Goal: Check status: Check status

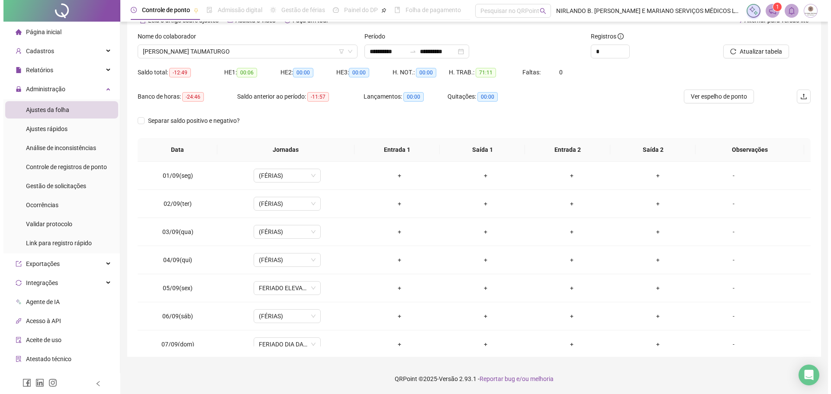
scroll to position [350, 0]
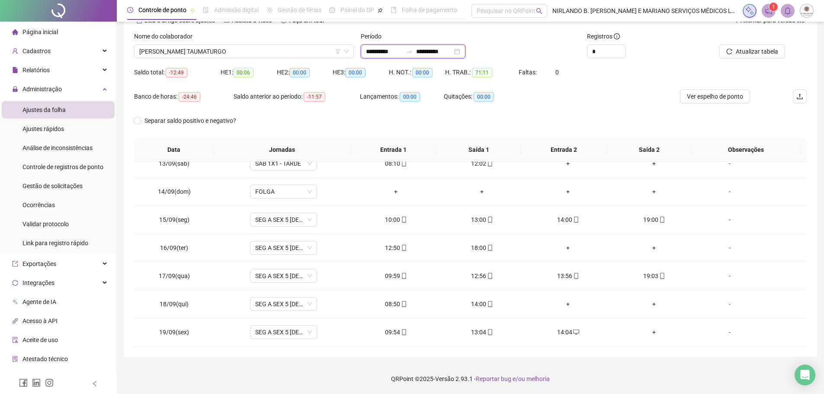
click at [392, 54] on input "**********" at bounding box center [384, 52] width 36 height 10
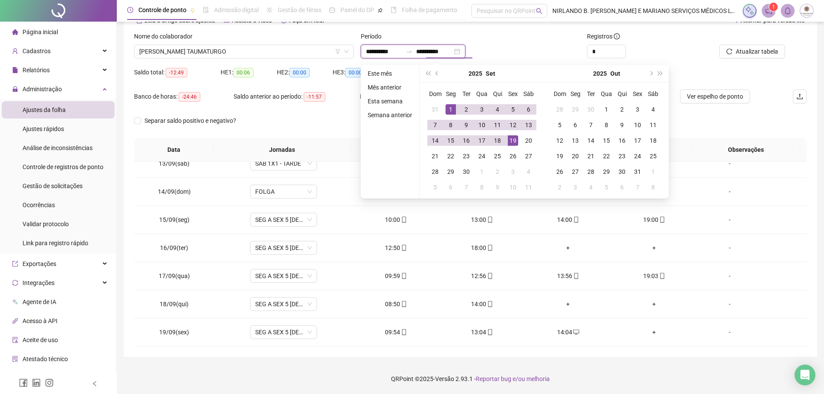
click at [426, 52] on input "**********" at bounding box center [434, 52] width 36 height 10
click at [494, 141] on div "18" at bounding box center [497, 140] width 10 height 10
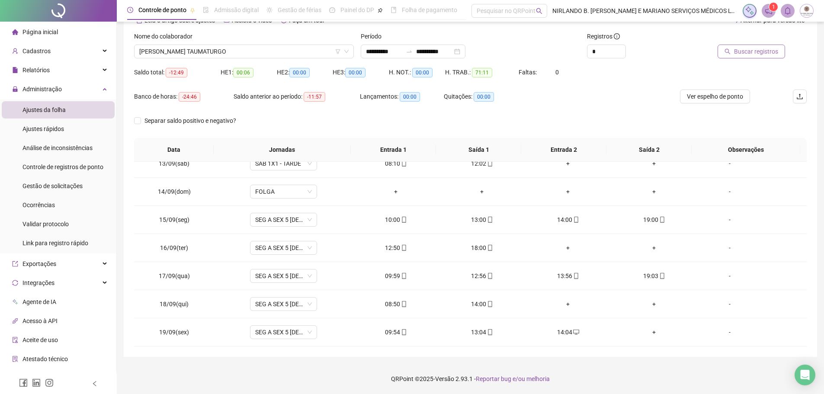
click at [732, 55] on button "Buscar registros" at bounding box center [751, 52] width 67 height 14
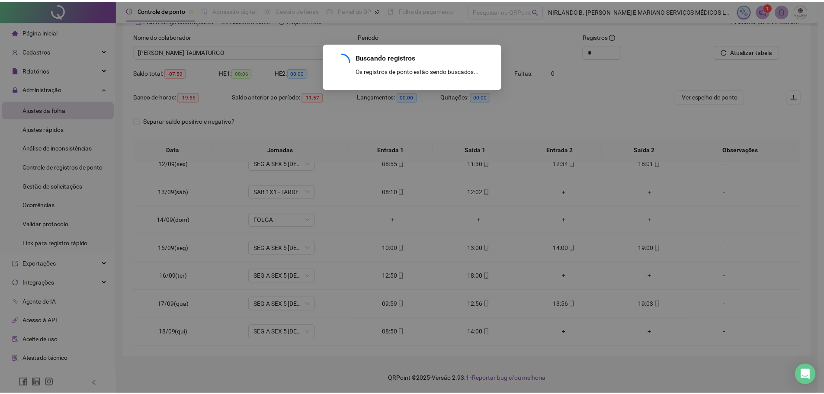
scroll to position [321, 0]
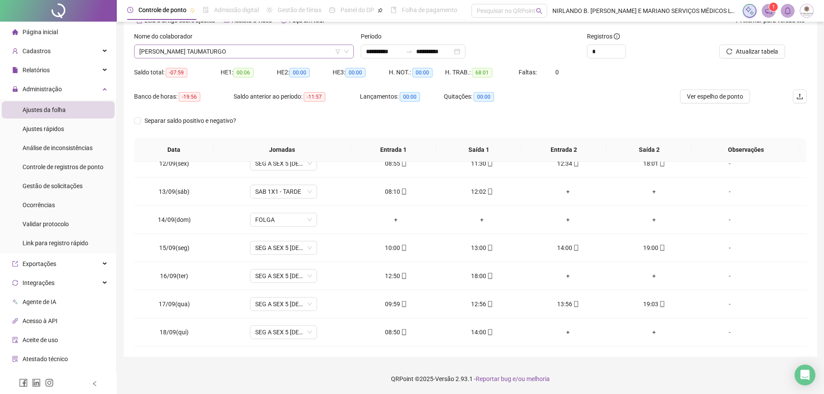
click at [247, 52] on span "[PERSON_NAME] TAUMATURGO" at bounding box center [243, 51] width 209 height 13
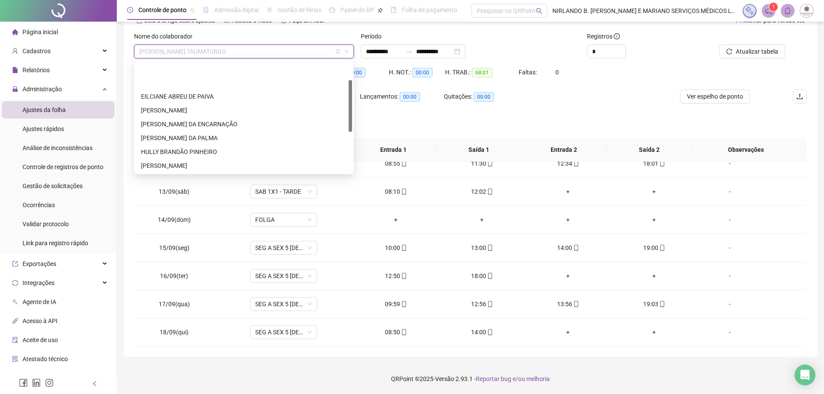
scroll to position [0, 0]
click at [164, 92] on div "EILCIANE ABREU DE PAIVA" at bounding box center [244, 97] width 206 height 10
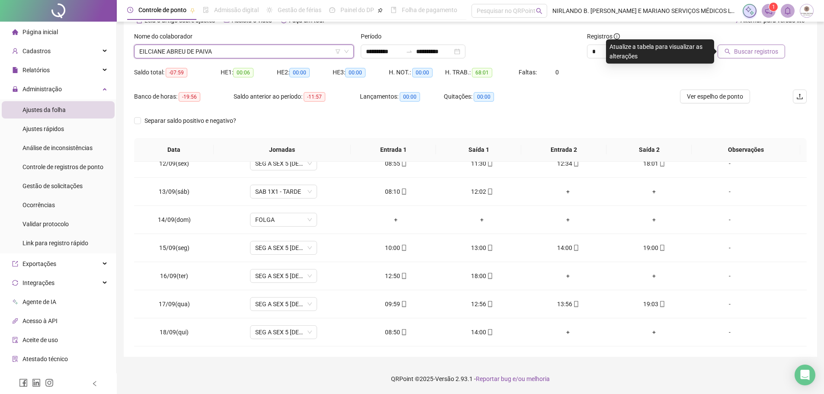
click at [751, 47] on span "Buscar registros" at bounding box center [756, 52] width 44 height 10
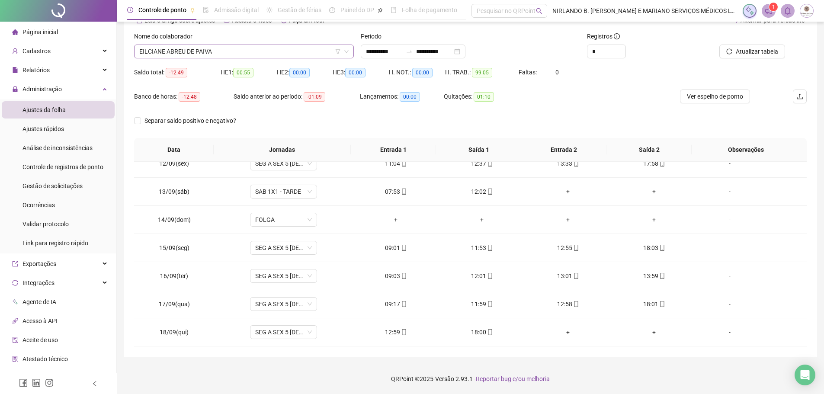
click at [226, 52] on span "EILCIANE ABREU DE PAIVA" at bounding box center [243, 51] width 209 height 13
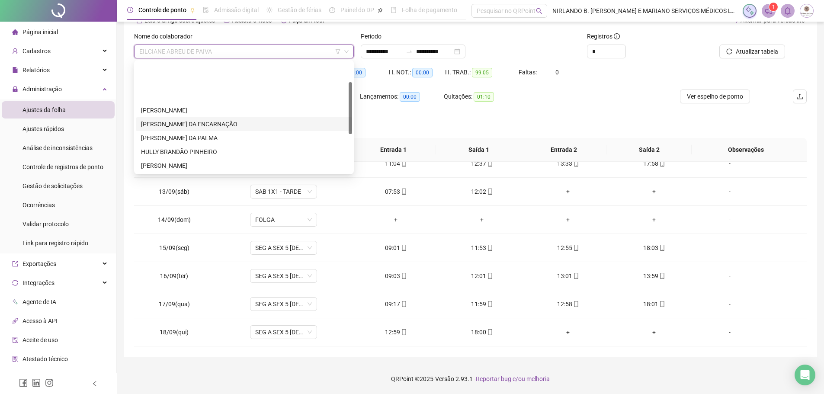
scroll to position [87, 0]
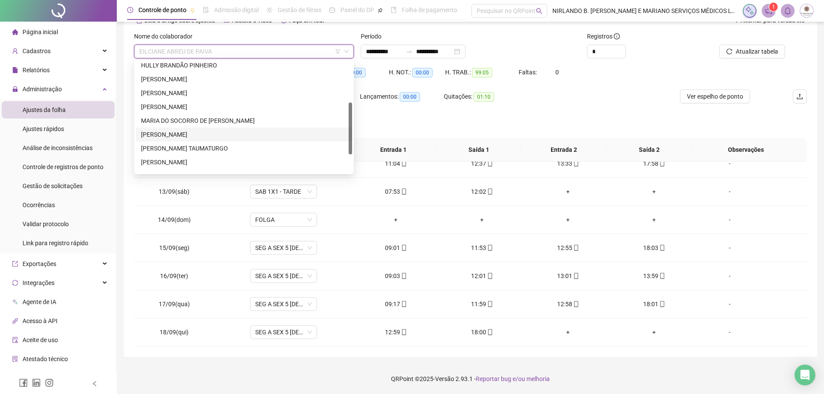
click at [177, 136] on div "[PERSON_NAME]" at bounding box center [244, 135] width 206 height 10
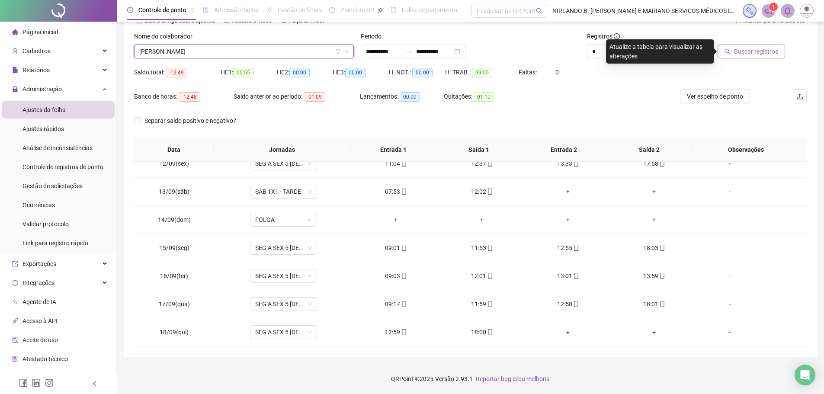
click at [734, 49] on button "Buscar registros" at bounding box center [751, 52] width 67 height 14
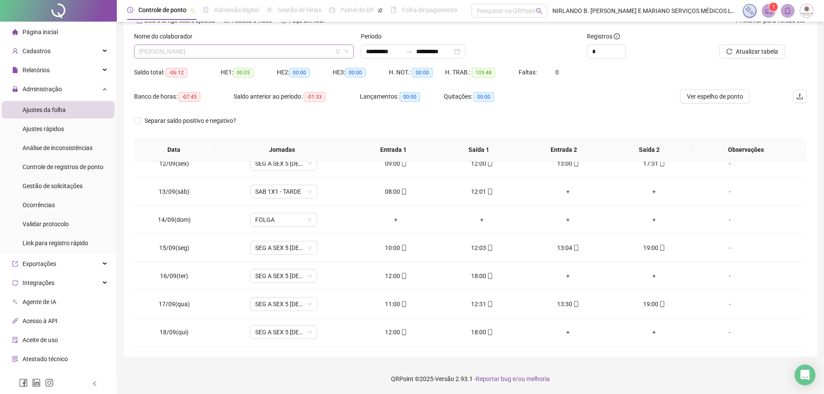
click at [259, 51] on span "[PERSON_NAME]" at bounding box center [243, 51] width 209 height 13
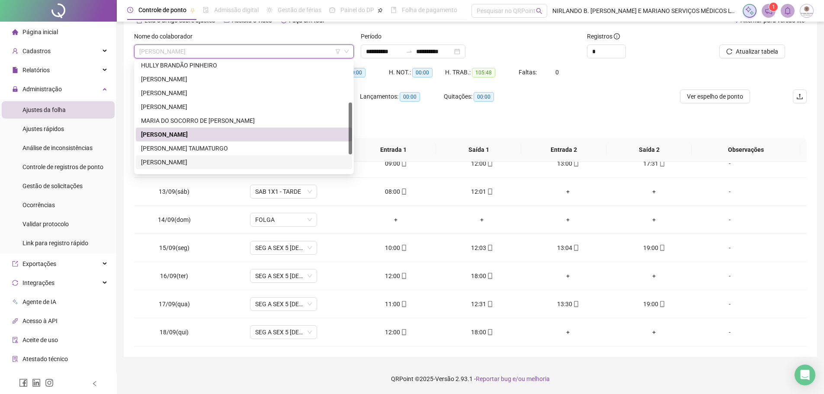
click at [183, 163] on div "[PERSON_NAME]" at bounding box center [244, 162] width 206 height 10
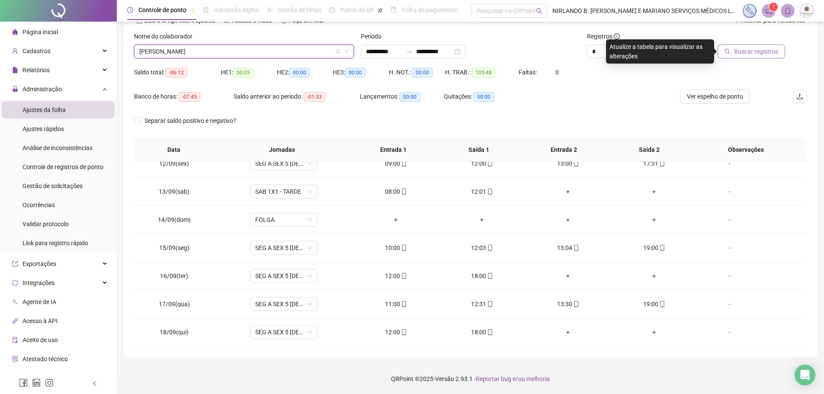
click at [750, 54] on span "Buscar registros" at bounding box center [756, 52] width 44 height 10
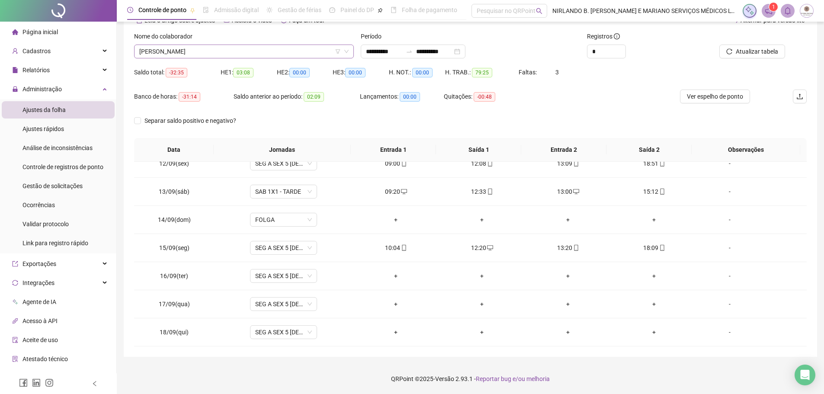
click at [223, 50] on span "[PERSON_NAME]" at bounding box center [243, 51] width 209 height 13
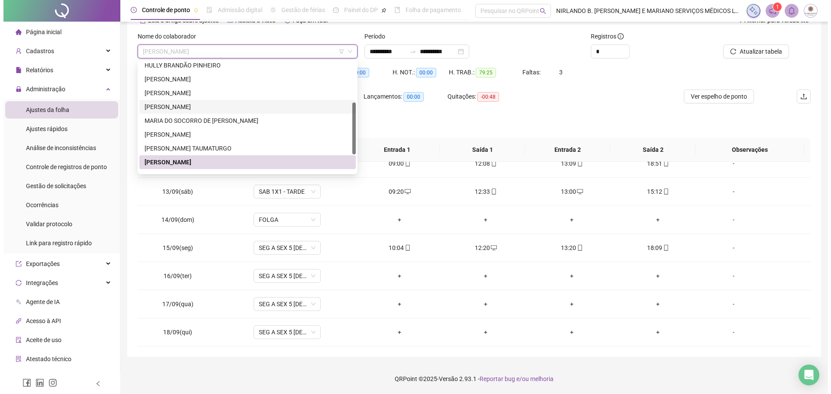
scroll to position [125, 0]
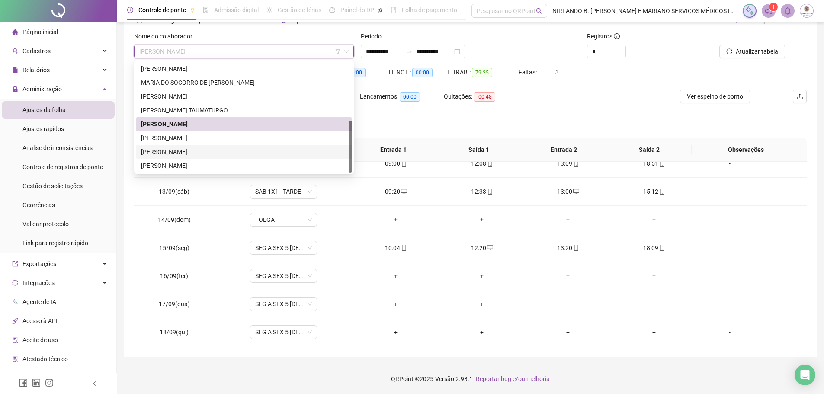
click at [180, 148] on div "[PERSON_NAME]" at bounding box center [244, 152] width 206 height 10
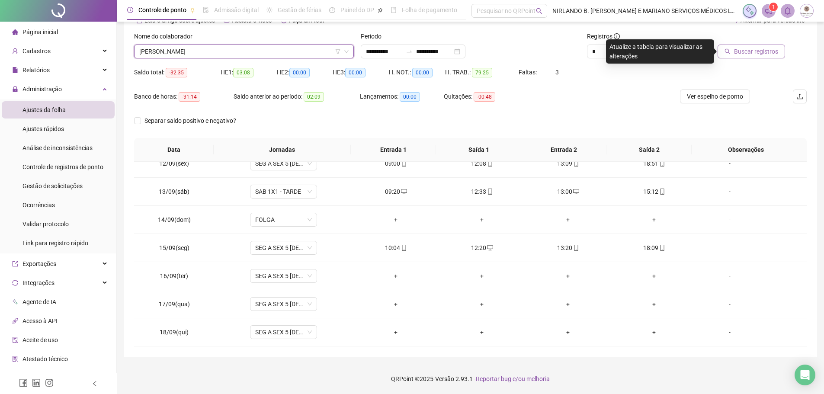
click at [755, 47] on span "Buscar registros" at bounding box center [756, 52] width 44 height 10
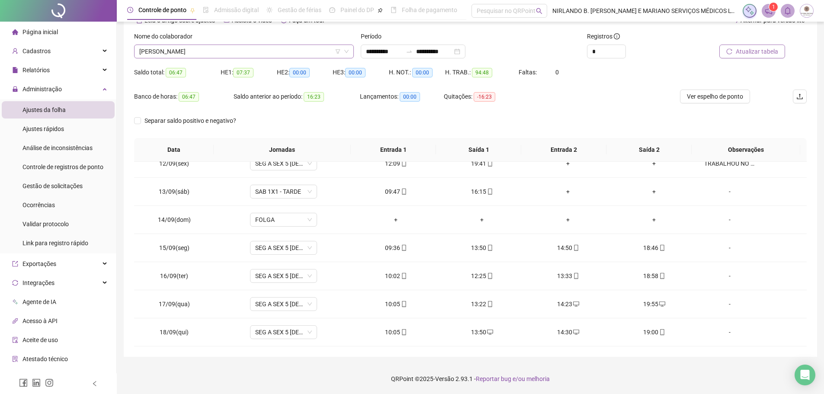
click at [223, 48] on span "[PERSON_NAME]" at bounding box center [243, 51] width 209 height 13
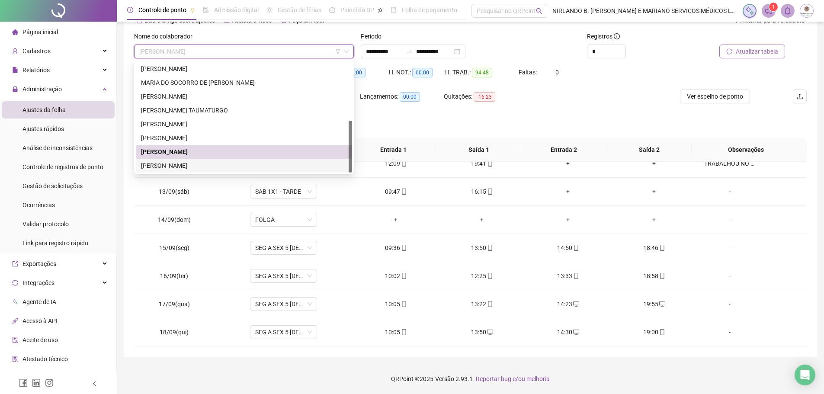
click at [183, 165] on div "[PERSON_NAME]" at bounding box center [244, 166] width 206 height 10
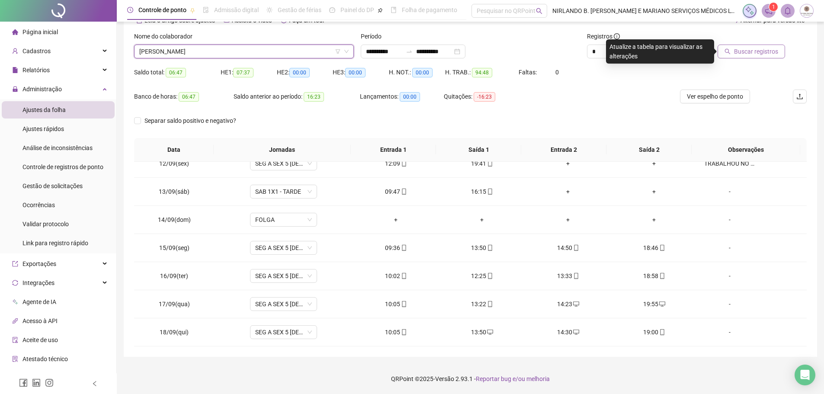
click at [731, 53] on icon "search" at bounding box center [728, 51] width 6 height 6
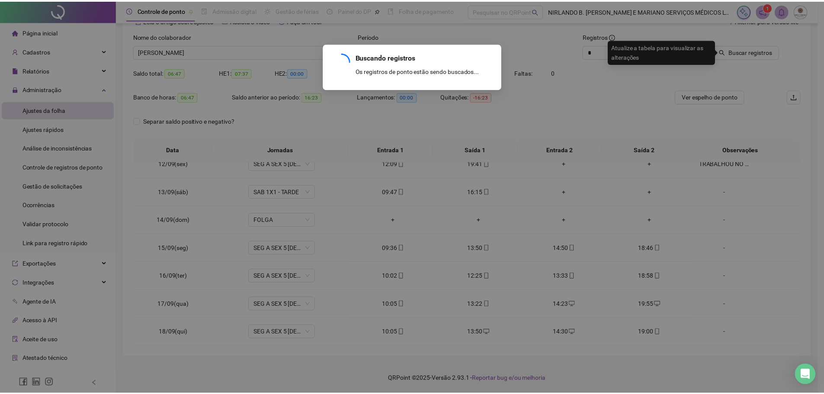
scroll to position [38, 0]
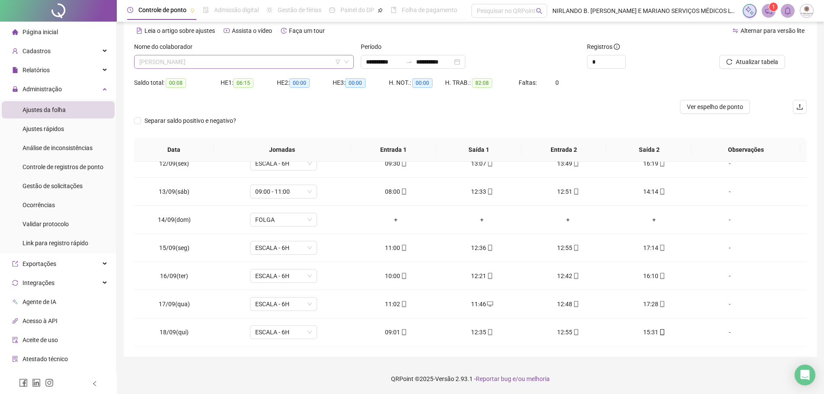
click at [196, 66] on span "[PERSON_NAME]" at bounding box center [243, 61] width 209 height 13
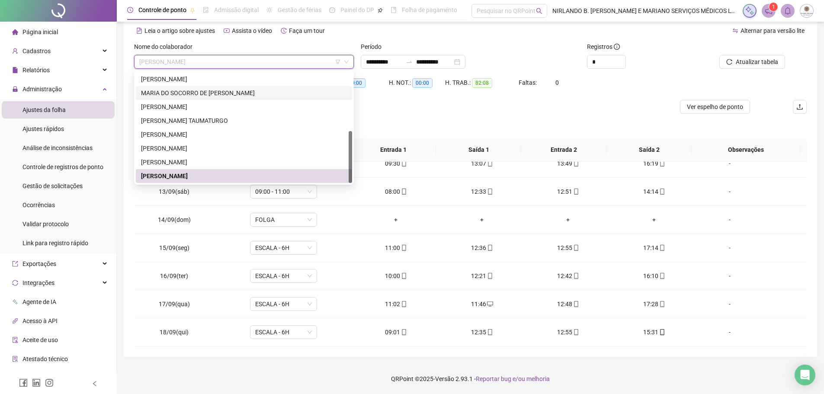
click at [185, 93] on div "MARIA DO SOCORRO DE [PERSON_NAME]" at bounding box center [244, 93] width 206 height 10
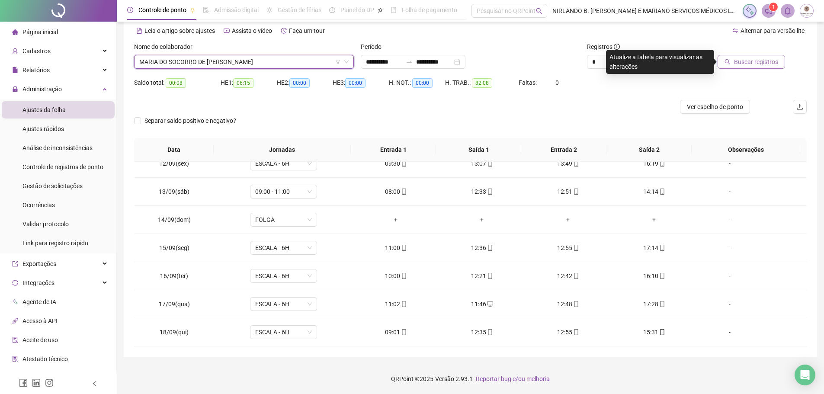
click at [743, 58] on span "Buscar registros" at bounding box center [756, 62] width 44 height 10
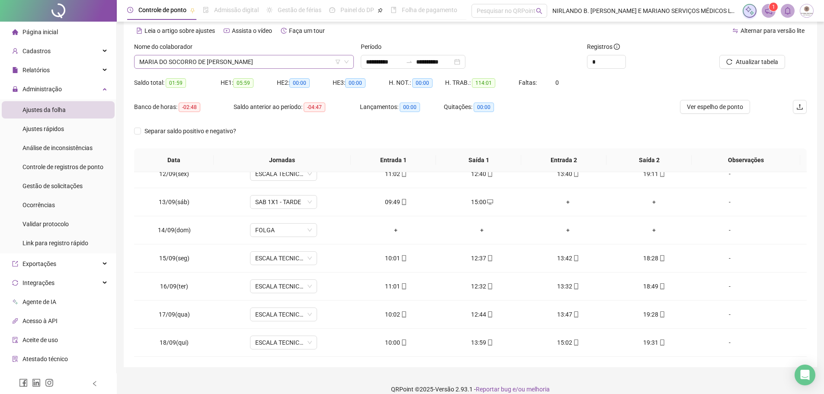
click at [172, 61] on span "MARIA DO SOCORRO DE [PERSON_NAME]" at bounding box center [243, 61] width 209 height 13
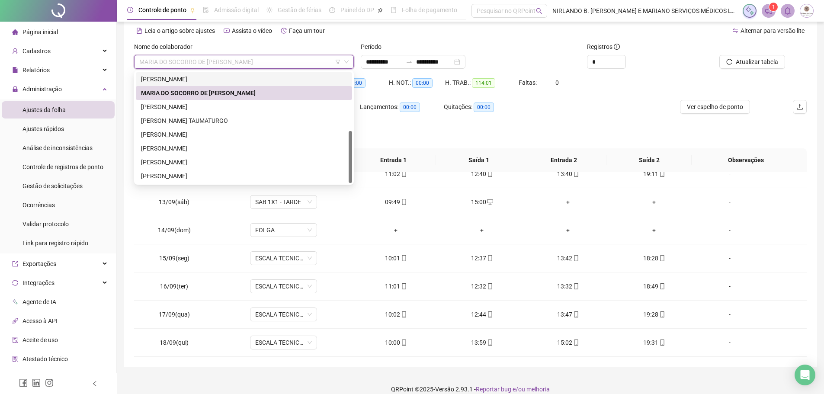
click at [173, 80] on div "[PERSON_NAME]" at bounding box center [244, 79] width 206 height 10
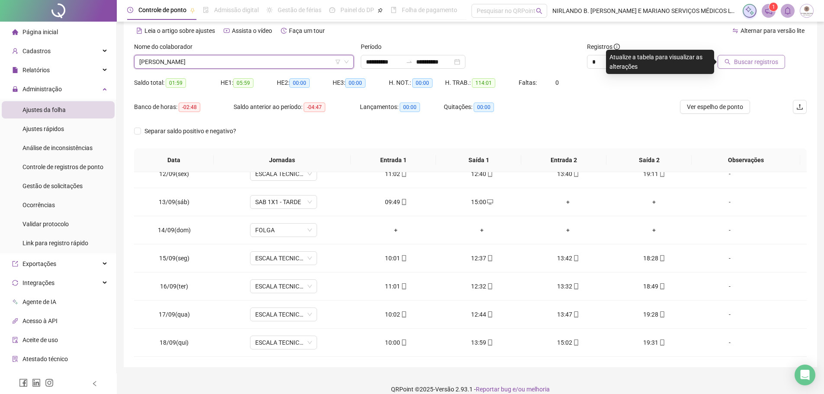
click at [739, 60] on span "Buscar registros" at bounding box center [756, 62] width 44 height 10
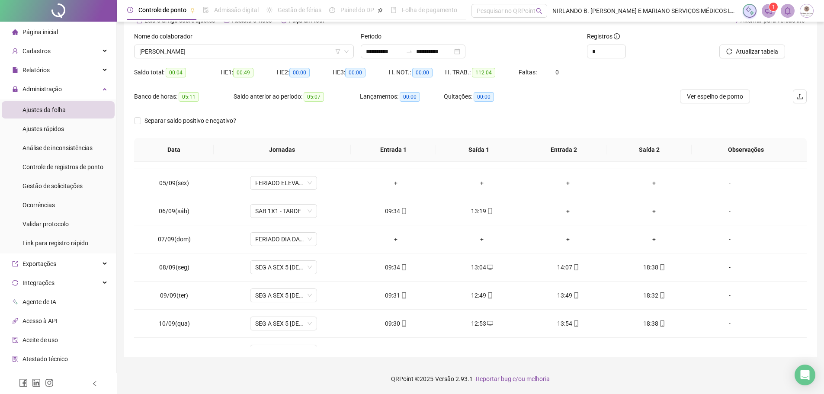
scroll to position [0, 0]
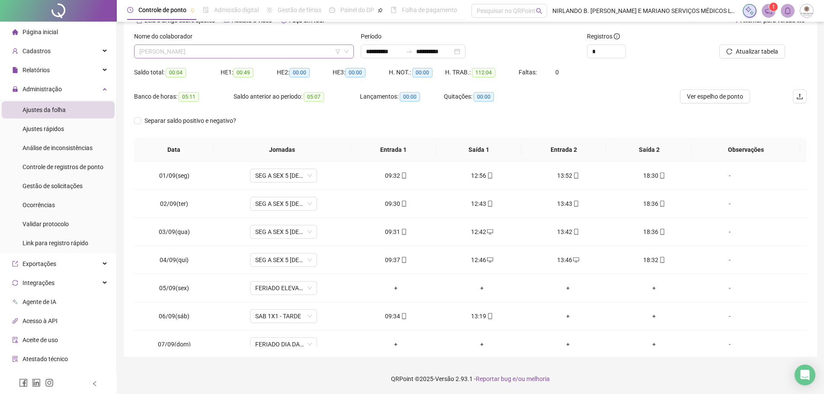
click at [210, 51] on span "[PERSON_NAME]" at bounding box center [243, 51] width 209 height 13
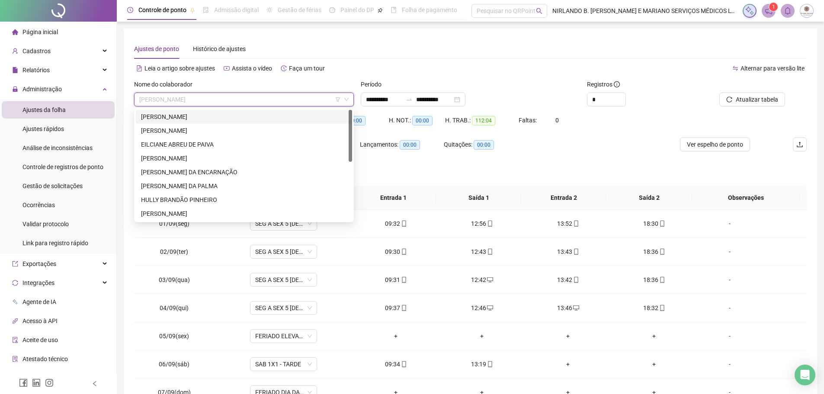
click at [177, 118] on div "[PERSON_NAME]" at bounding box center [244, 117] width 206 height 10
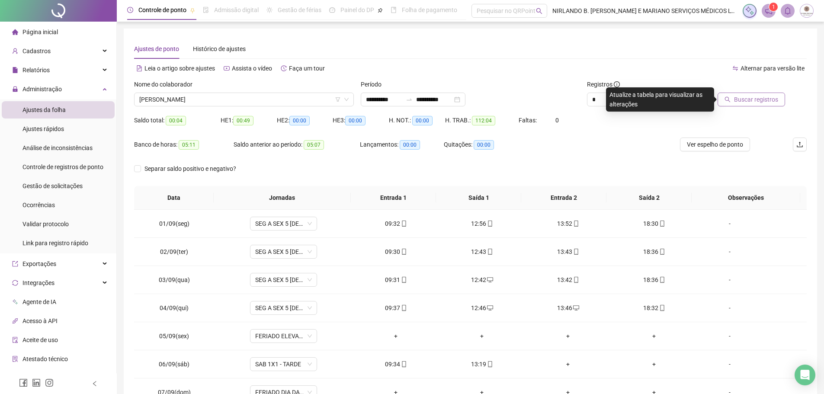
click at [761, 96] on span "Buscar registros" at bounding box center [756, 100] width 44 height 10
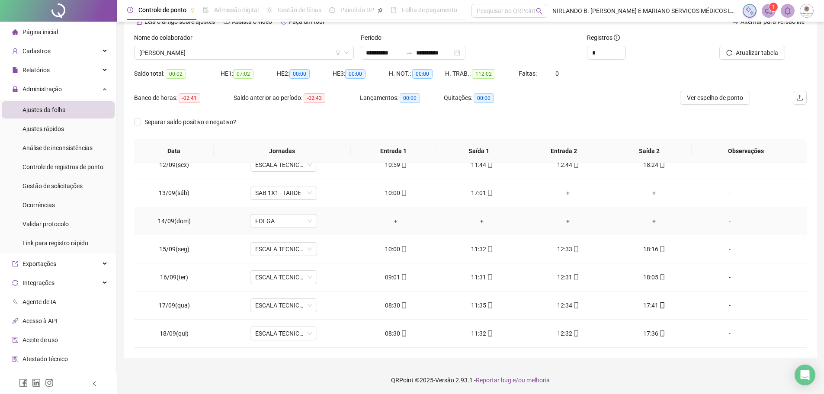
scroll to position [48, 0]
click at [442, 52] on input "**********" at bounding box center [434, 52] width 36 height 10
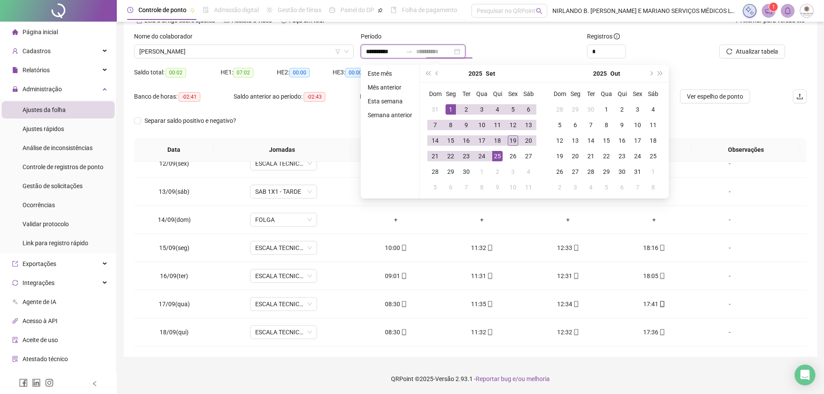
type input "**********"
click at [508, 140] on div "19" at bounding box center [513, 140] width 10 height 10
type input "**********"
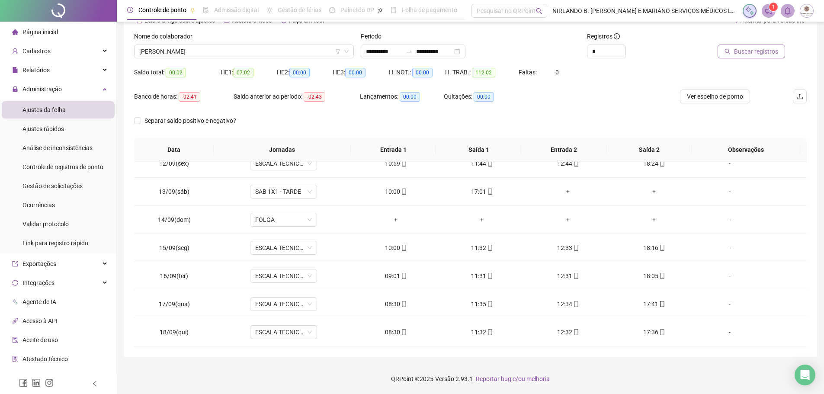
click at [748, 53] on span "Buscar registros" at bounding box center [756, 52] width 44 height 10
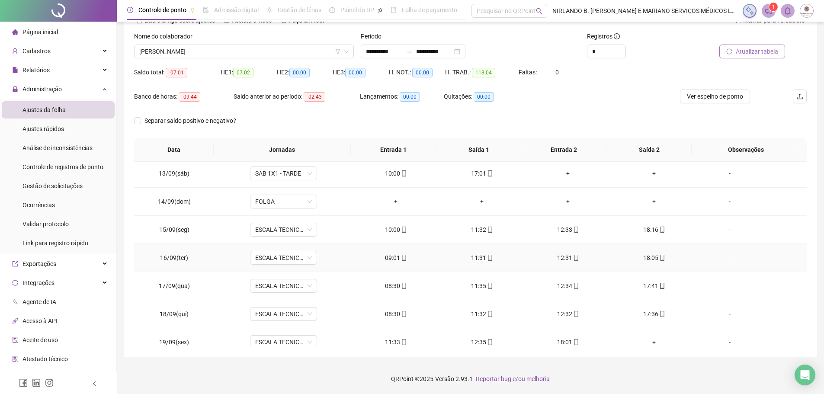
scroll to position [350, 0]
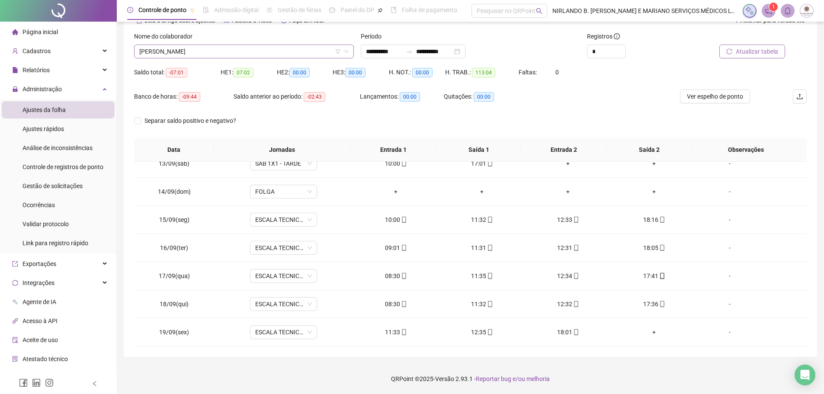
click at [209, 51] on span "[PERSON_NAME]" at bounding box center [243, 51] width 209 height 13
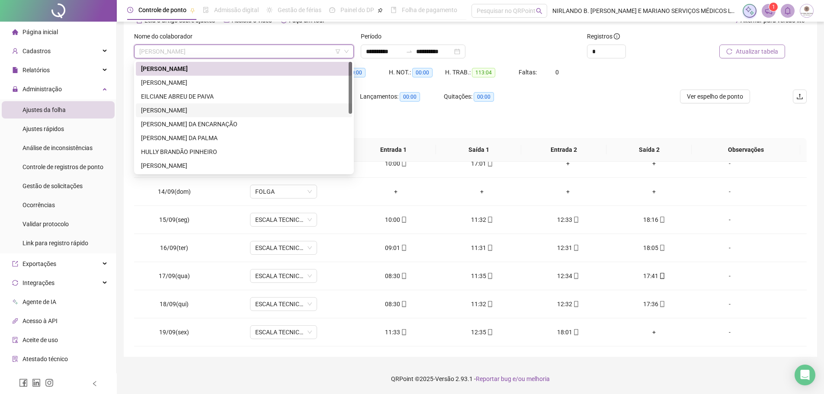
scroll to position [125, 0]
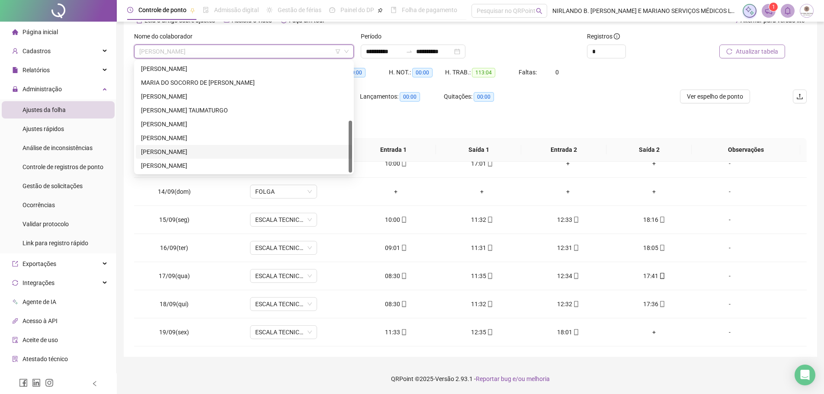
click at [185, 149] on div "[PERSON_NAME]" at bounding box center [244, 152] width 206 height 10
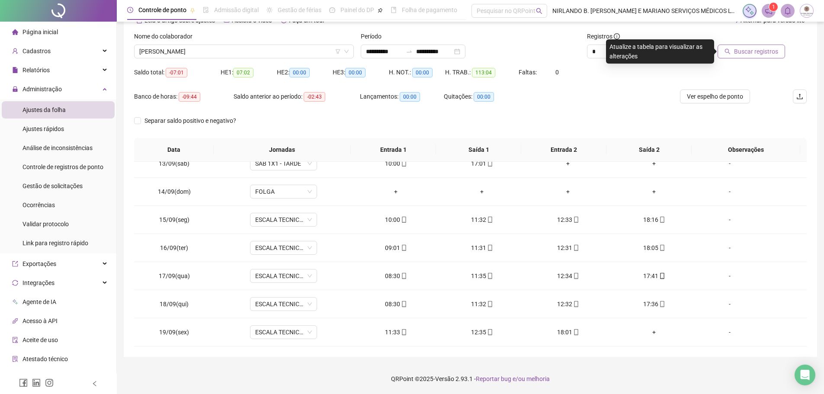
click at [733, 51] on button "Buscar registros" at bounding box center [751, 52] width 67 height 14
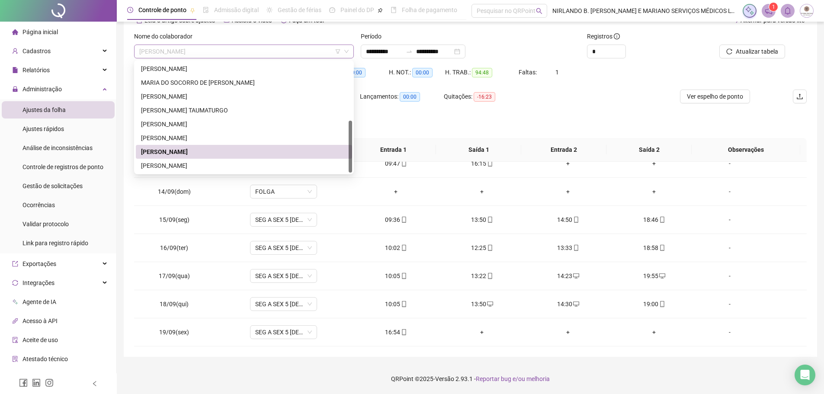
click at [192, 54] on span "[PERSON_NAME]" at bounding box center [243, 51] width 209 height 13
click at [189, 124] on div "[PERSON_NAME]" at bounding box center [244, 124] width 206 height 10
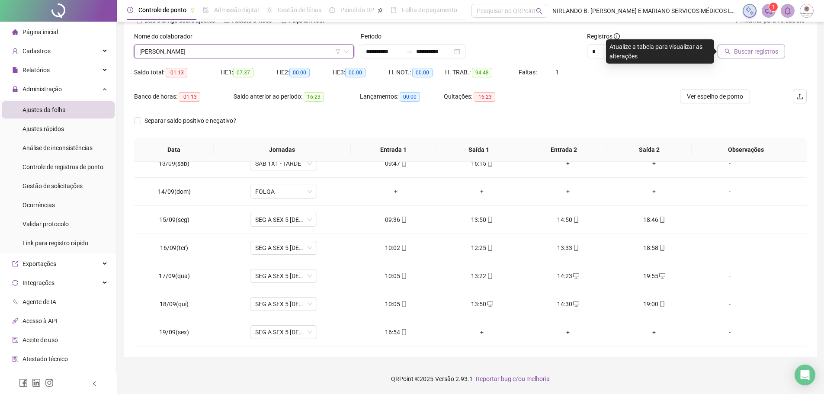
click at [741, 52] on span "Buscar registros" at bounding box center [756, 52] width 44 height 10
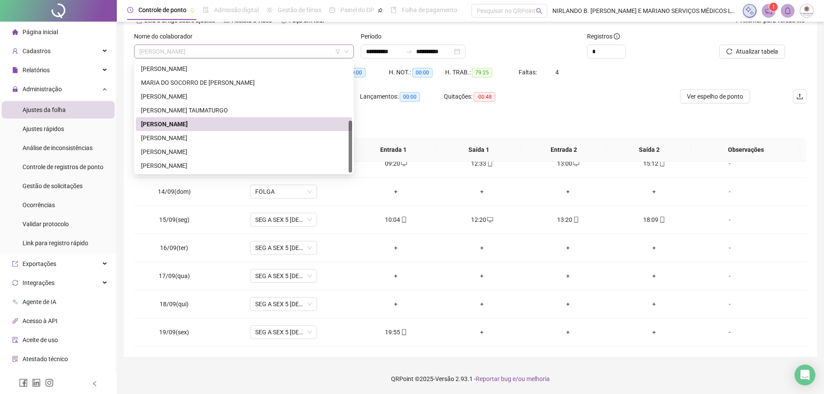
click at [229, 48] on span "[PERSON_NAME]" at bounding box center [243, 51] width 209 height 13
click at [207, 83] on div "MARIA DO SOCORRO DE [PERSON_NAME]" at bounding box center [244, 83] width 206 height 10
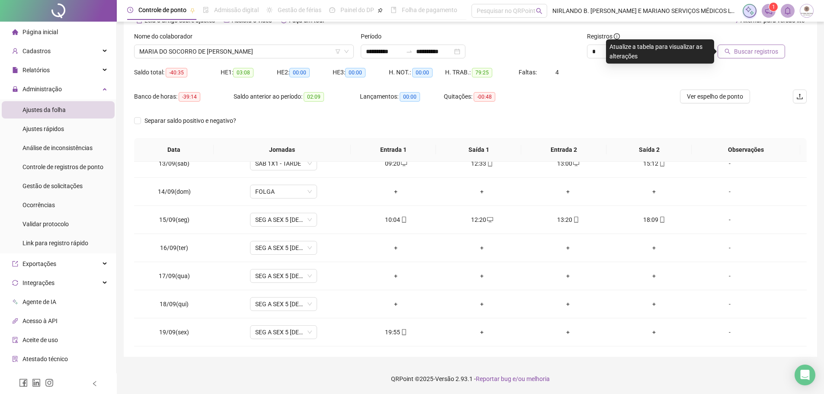
click at [731, 49] on icon "search" at bounding box center [728, 51] width 6 height 6
